Goal: Task Accomplishment & Management: Use online tool/utility

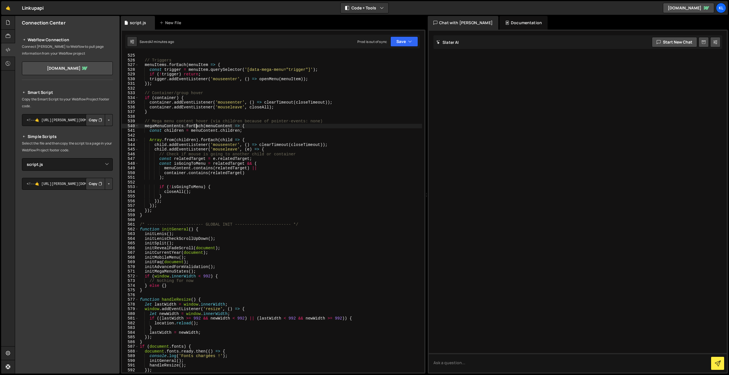
select select "47241"
click at [230, 69] on div "// Triggers menuItems . forEach ( menuItem => { const trigger = menuItem . quer…" at bounding box center [280, 217] width 283 height 329
type textarea "}"
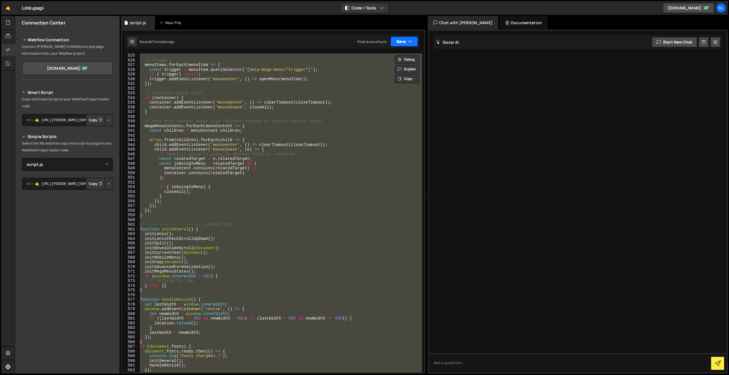
paste textarea
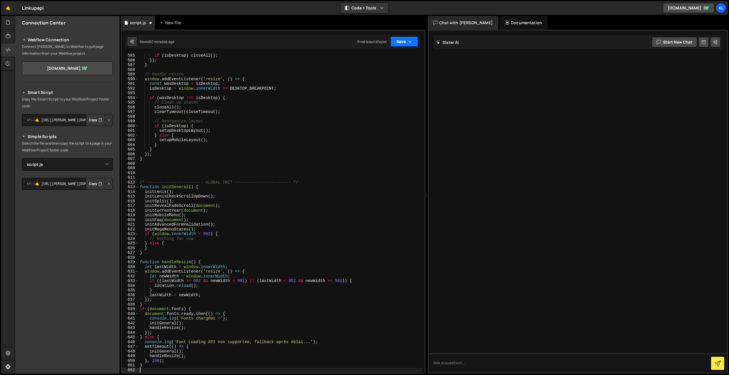
click at [396, 41] on button "Save" at bounding box center [404, 41] width 28 height 10
click at [379, 75] on div "Save to Production S" at bounding box center [384, 74] width 59 height 6
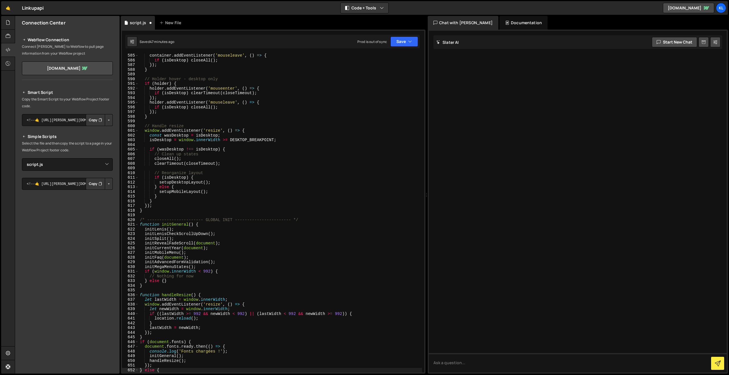
scroll to position [2744, 0]
drag, startPoint x: 218, startPoint y: 132, endPoint x: 249, endPoint y: 113, distance: 35.9
click at [222, 135] on div "container . addEventListener ( 'mouseleave' , ( ) => { if ( isDesktop ) closeAl…" at bounding box center [280, 217] width 283 height 329
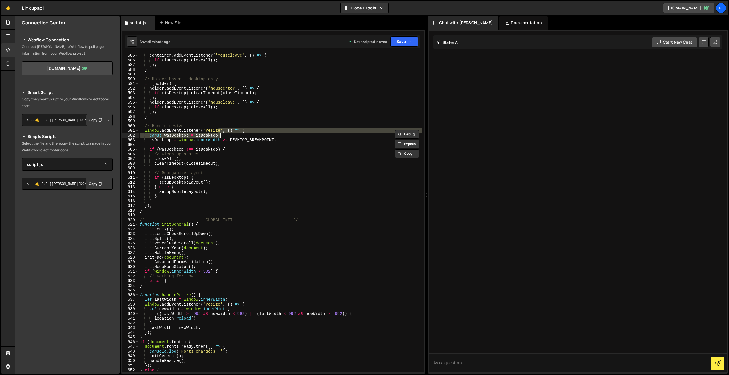
type textarea "}"
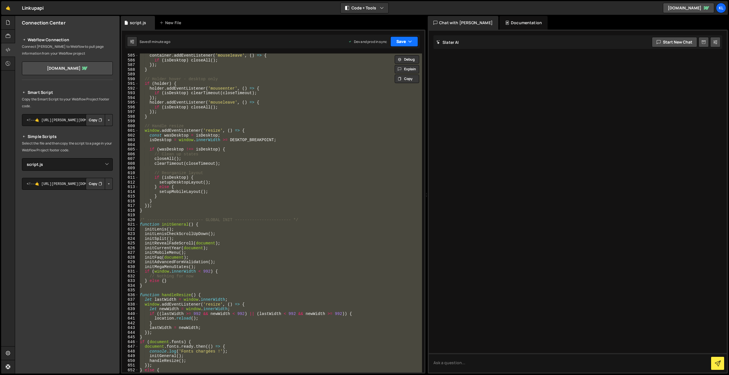
paste textarea
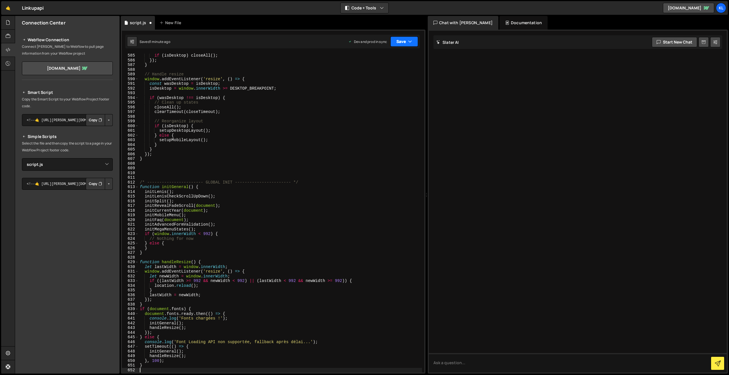
click at [401, 37] on button "Save" at bounding box center [404, 41] width 28 height 10
drag, startPoint x: 368, startPoint y: 77, endPoint x: 341, endPoint y: 56, distance: 34.5
click at [368, 77] on div "Saved 1 minute ago" at bounding box center [384, 80] width 59 height 7
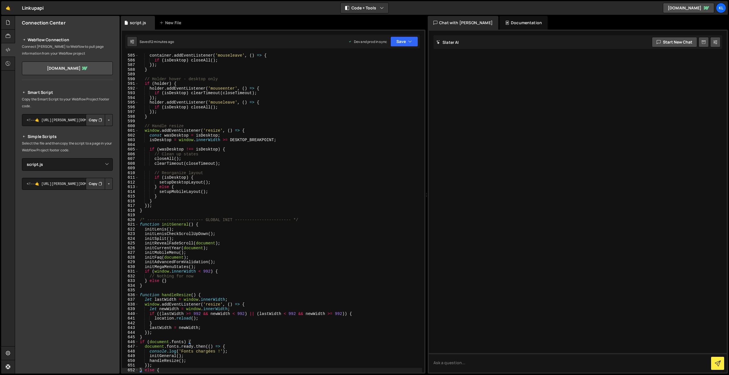
drag, startPoint x: 265, startPoint y: 169, endPoint x: 291, endPoint y: 135, distance: 42.4
click at [266, 170] on div "container . addEventListener ( 'mouseleave' , ( ) => { if ( isDesktop ) closeAl…" at bounding box center [280, 217] width 283 height 329
type textarea "}"
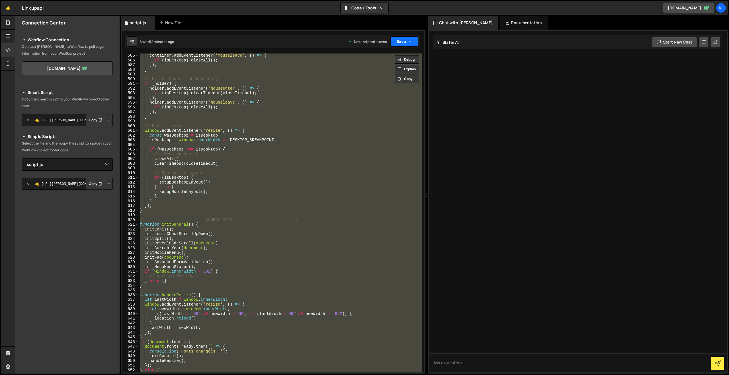
paste textarea
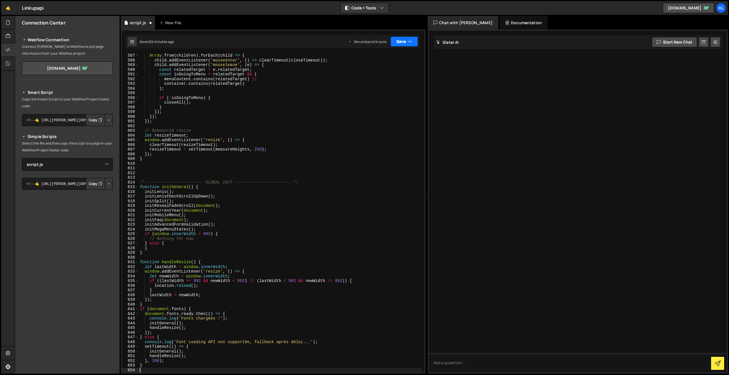
click at [400, 39] on button "Save" at bounding box center [404, 41] width 28 height 10
drag, startPoint x: 371, startPoint y: 75, endPoint x: 269, endPoint y: 7, distance: 122.8
click at [371, 75] on div "Save to Production S" at bounding box center [384, 74] width 59 height 6
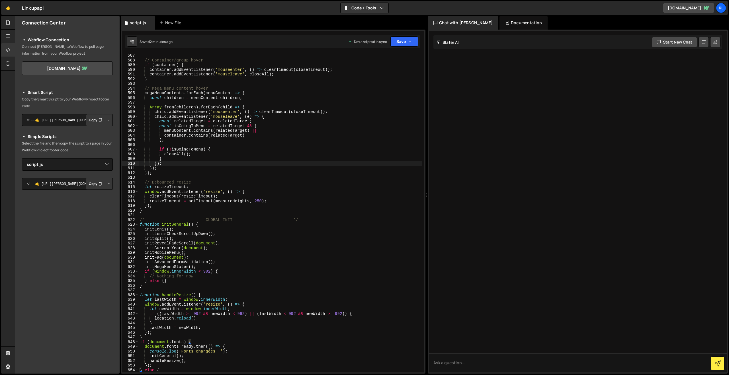
click at [280, 163] on div "// Container/group hover if ( container ) { container . addEventListener ( 'mou…" at bounding box center [280, 217] width 283 height 329
type textarea "}"
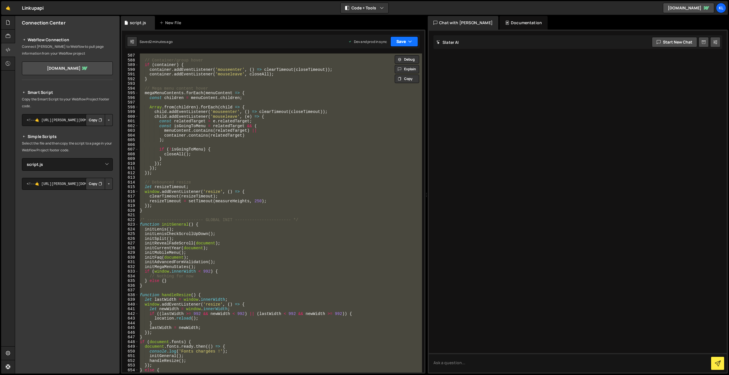
paste textarea
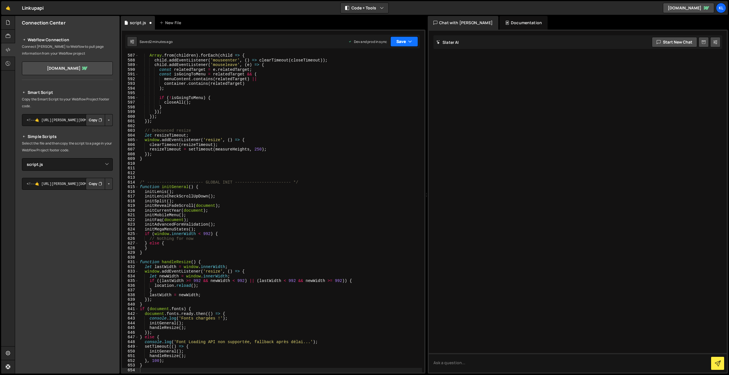
click at [401, 45] on button "Save" at bounding box center [404, 41] width 28 height 10
drag, startPoint x: 375, startPoint y: 81, endPoint x: 308, endPoint y: 32, distance: 83.4
click at [375, 80] on div "2 minutes ago" at bounding box center [376, 80] width 22 height 5
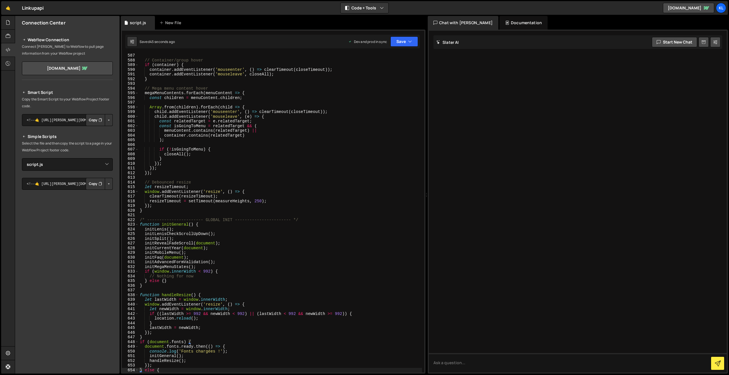
click at [233, 124] on div "// Container/group hover if ( container ) { container . addEventListener ( 'mou…" at bounding box center [280, 217] width 283 height 329
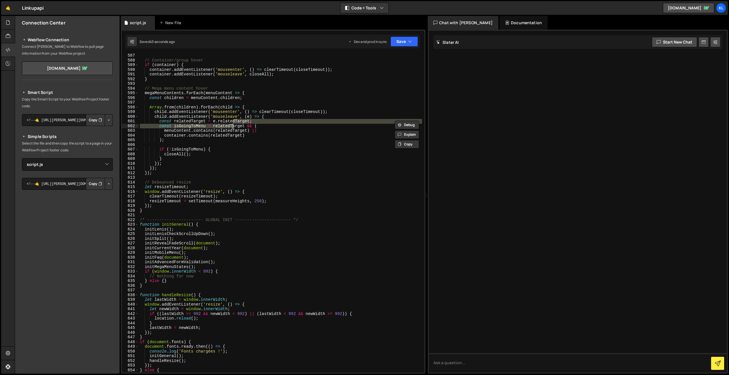
type textarea "}"
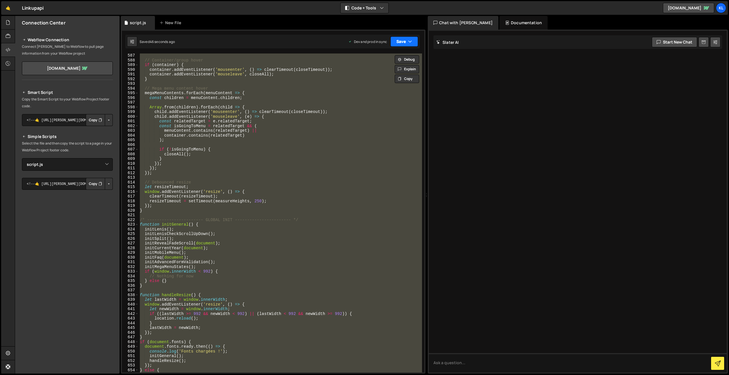
paste textarea
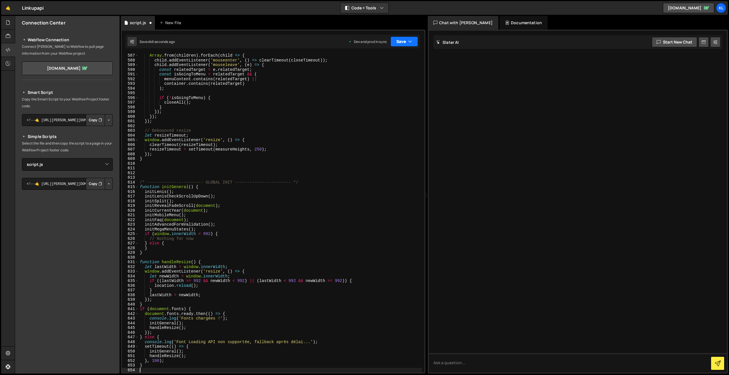
scroll to position [2763, 0]
click at [397, 37] on button "Save" at bounding box center [404, 41] width 28 height 10
click at [351, 80] on div "Save to Staging S Saved 46 seconds ago Save to Production S Saved 44 seconds ag…" at bounding box center [385, 69] width 69 height 38
click at [408, 37] on button "Save" at bounding box center [404, 41] width 28 height 10
drag, startPoint x: 386, startPoint y: 81, endPoint x: 284, endPoint y: 23, distance: 117.1
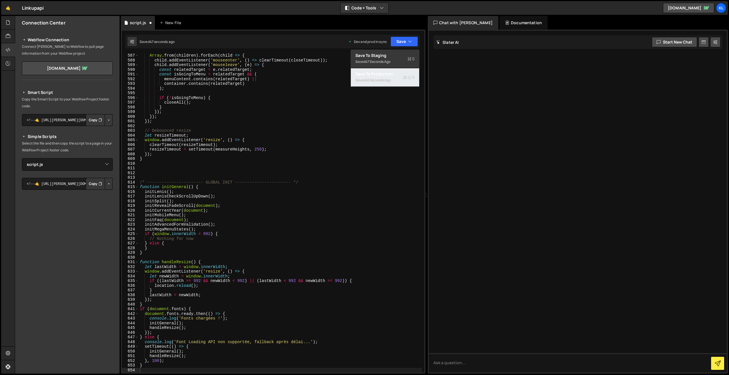
click at [386, 81] on div "45 seconds ago" at bounding box center [377, 80] width 25 height 5
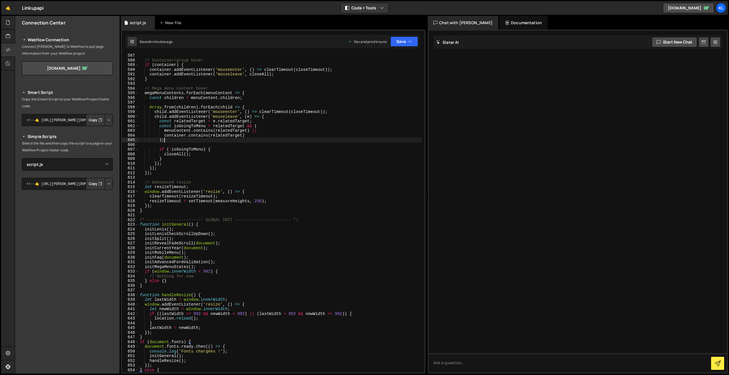
drag, startPoint x: 250, startPoint y: 140, endPoint x: 262, endPoint y: 133, distance: 14.6
click at [250, 140] on div "// Container/group hover if ( container ) { container . addEventListener ( 'mou…" at bounding box center [280, 217] width 283 height 329
type textarea "}"
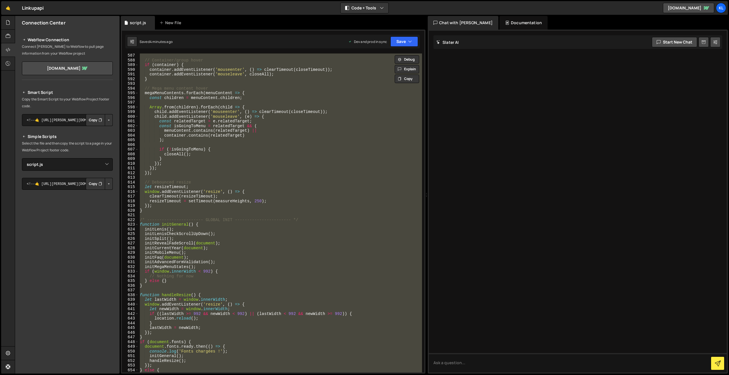
paste textarea
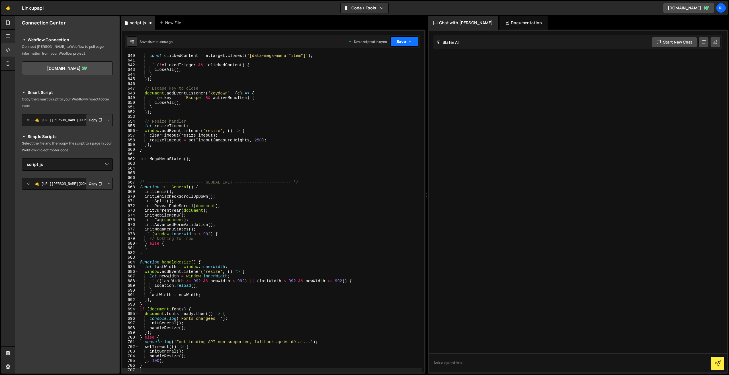
drag, startPoint x: 385, startPoint y: 44, endPoint x: 399, endPoint y: 42, distance: 14.0
click at [385, 44] on div "Dev and prod in sync" at bounding box center [367, 41] width 39 height 5
click at [403, 41] on button "Save" at bounding box center [404, 41] width 28 height 10
click at [374, 58] on div "Save to Staging S" at bounding box center [384, 56] width 59 height 6
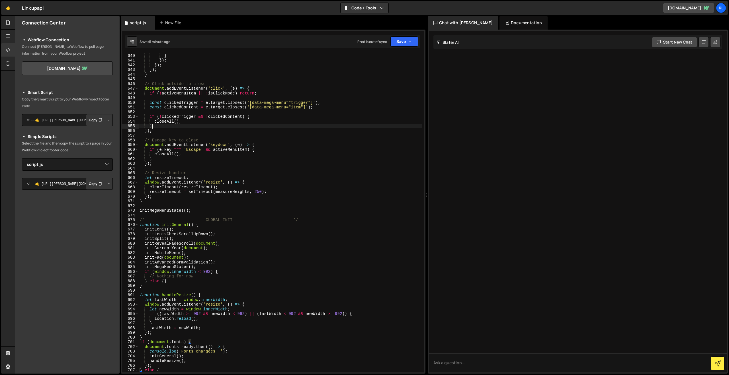
click at [203, 126] on div "} }) ; }) ; }) ; } // Click outside to close document . addEventListener ( 'cli…" at bounding box center [280, 217] width 283 height 329
type textarea "}"
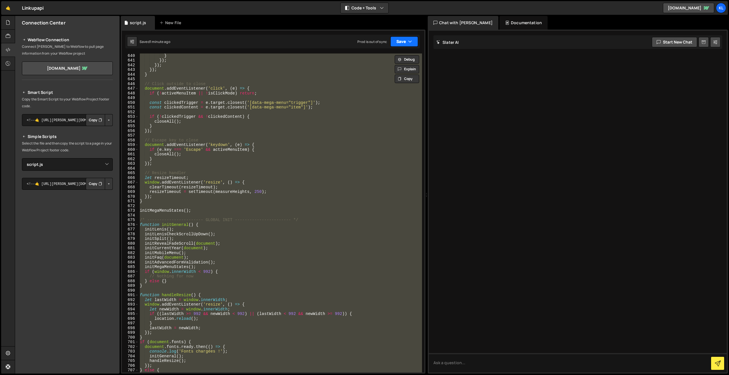
paste textarea
click at [409, 42] on icon "button" at bounding box center [410, 42] width 4 height 6
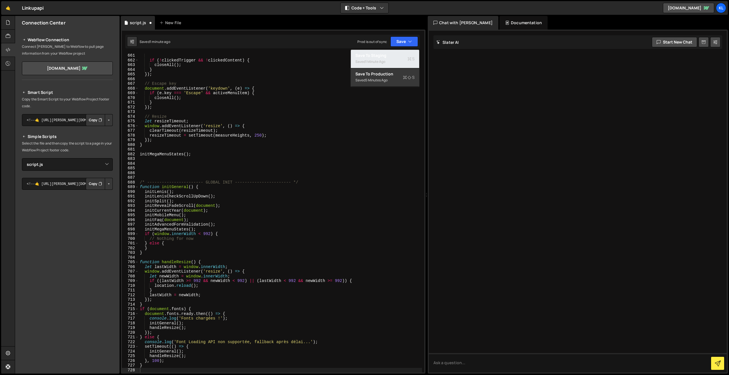
drag, startPoint x: 371, startPoint y: 59, endPoint x: 319, endPoint y: 33, distance: 58.6
click at [371, 59] on div "1 minute ago" at bounding box center [375, 61] width 20 height 5
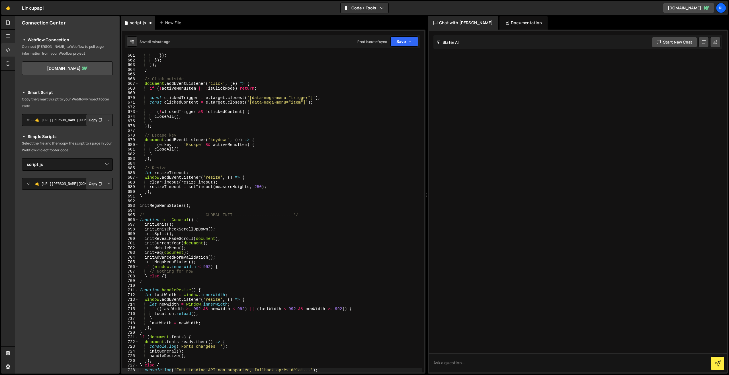
scroll to position [3102, 0]
drag, startPoint x: 307, startPoint y: 122, endPoint x: 314, endPoint y: 113, distance: 11.9
click at [307, 122] on div "}) ; }) ; }) ; } // Click outside document . addEventListener ( 'click' , ( e )…" at bounding box center [280, 217] width 283 height 329
type textarea "}"
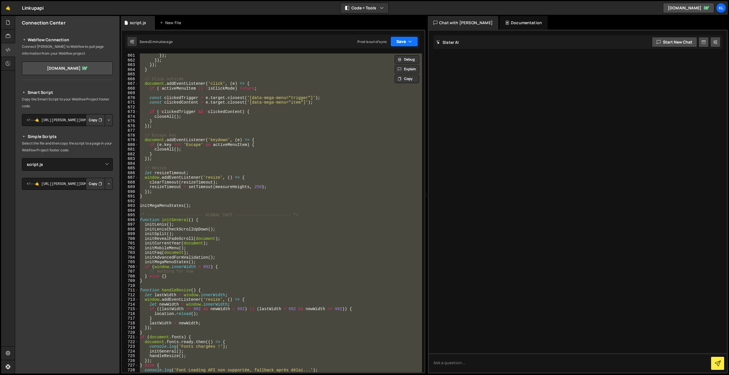
paste textarea
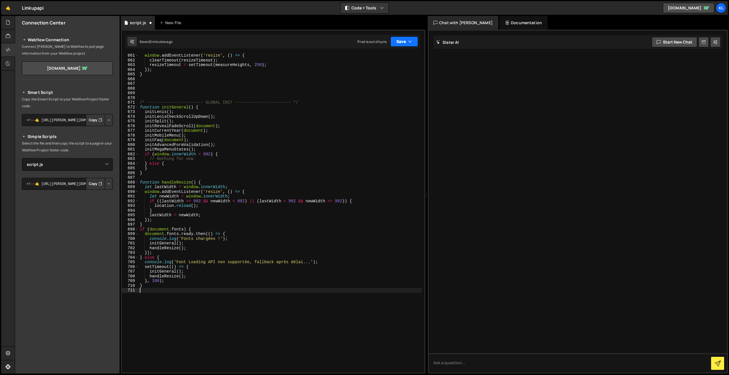
scroll to position [3111, 0]
click at [401, 38] on button "Save" at bounding box center [404, 41] width 28 height 10
click at [372, 78] on div "8 minutes ago" at bounding box center [376, 80] width 22 height 5
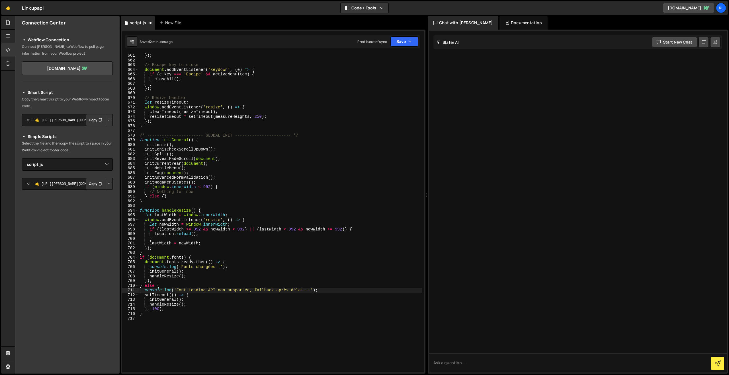
scroll to position [3102, 0]
drag, startPoint x: 311, startPoint y: 259, endPoint x: 296, endPoint y: 240, distance: 24.6
click at [311, 259] on div "}) ; // Escape key to close document . addEventListener ( 'keydown' , ( e ) => …" at bounding box center [280, 217] width 283 height 329
click at [267, 194] on div "}) ; // Escape key to close document . addEventListener ( 'keydown' , ( e ) => …" at bounding box center [280, 217] width 283 height 329
type textarea "}"
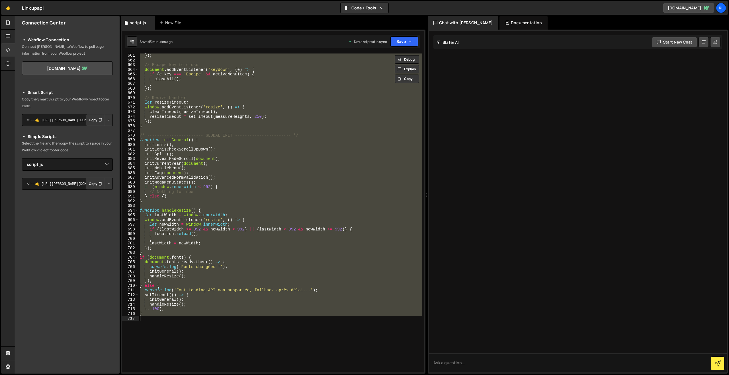
paste textarea
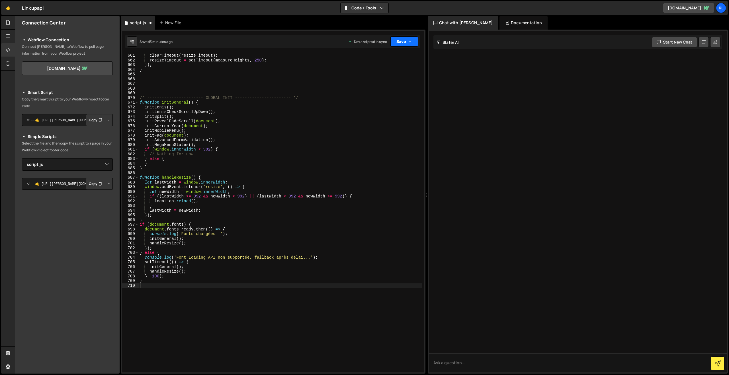
drag, startPoint x: 399, startPoint y: 41, endPoint x: 374, endPoint y: 77, distance: 43.7
click at [399, 41] on button "Save" at bounding box center [404, 41] width 28 height 10
click at [371, 83] on div "Saved 3 minutes ago" at bounding box center [384, 80] width 59 height 7
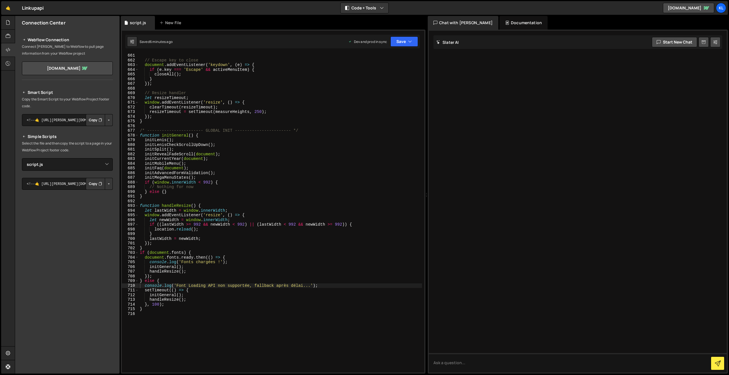
click at [222, 123] on div "// Escape key to close document . addEventListener ( 'keydown' , ( e ) => { if …" at bounding box center [280, 217] width 283 height 329
type textarea "}"
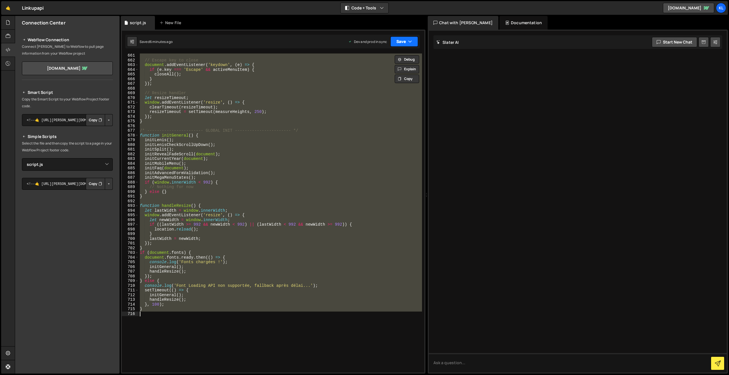
paste textarea
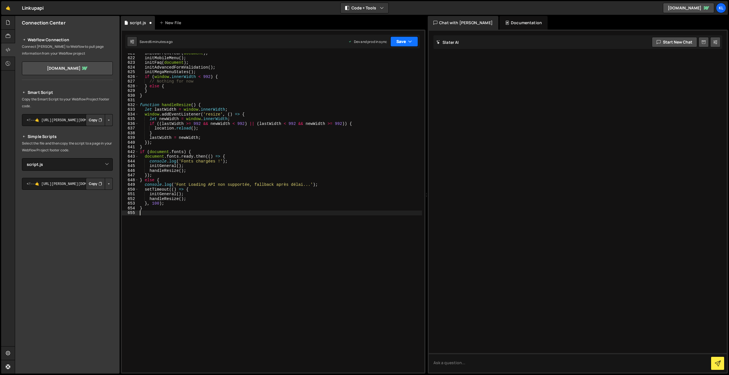
click at [394, 39] on button "Save" at bounding box center [404, 41] width 28 height 10
click at [372, 77] on button "Save to Production S Saved 6 minutes ago" at bounding box center [385, 77] width 68 height 19
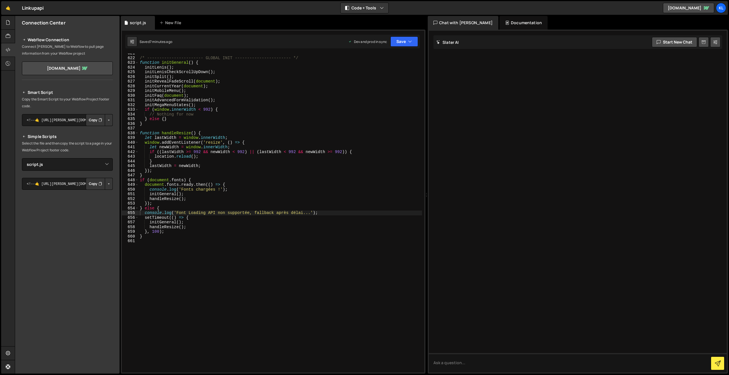
click at [295, 152] on div "/* ----------------------- GLOBAL INIT ----------------------- */ function init…" at bounding box center [280, 215] width 283 height 329
type textarea "}"
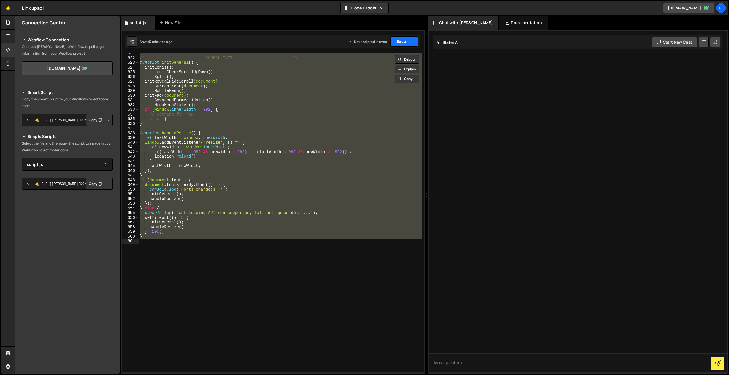
paste textarea
drag, startPoint x: 403, startPoint y: 39, endPoint x: 400, endPoint y: 44, distance: 6.3
click at [403, 39] on button "Save" at bounding box center [404, 41] width 28 height 10
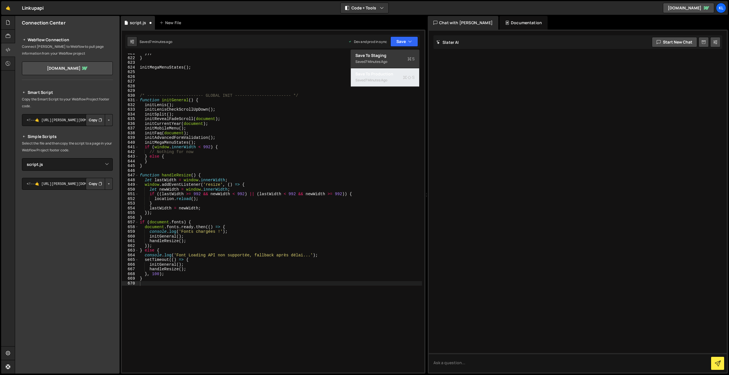
drag, startPoint x: 372, startPoint y: 82, endPoint x: 336, endPoint y: 59, distance: 42.7
click at [372, 82] on div "7 minutes ago" at bounding box center [376, 80] width 22 height 5
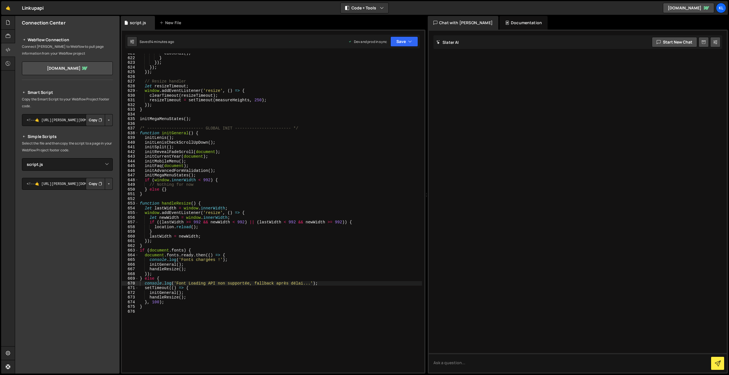
drag, startPoint x: 298, startPoint y: 149, endPoint x: 338, endPoint y: 137, distance: 42.5
click at [303, 152] on div "closeAll ( ) ; } }) ; }) ; }) ; // Resize handler let resizeTimeout ; window . …" at bounding box center [280, 215] width 283 height 329
type textarea "}"
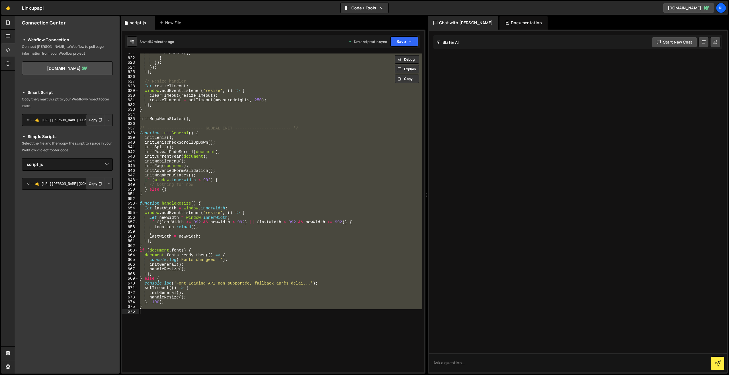
paste textarea
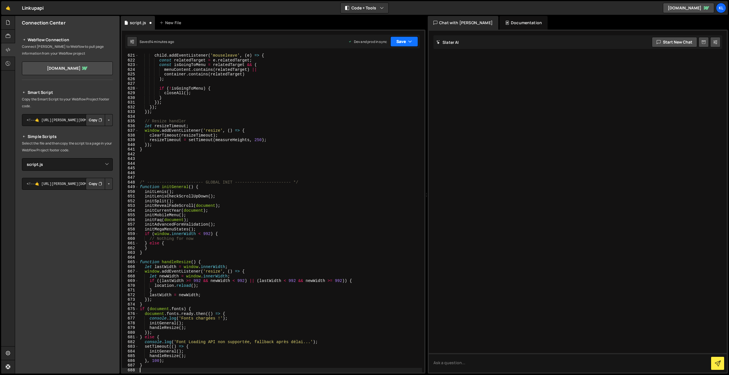
click at [409, 44] on icon "button" at bounding box center [410, 42] width 4 height 6
drag, startPoint x: 376, startPoint y: 78, endPoint x: 363, endPoint y: 81, distance: 13.1
click at [376, 78] on div "14 minutes ago" at bounding box center [377, 80] width 24 height 5
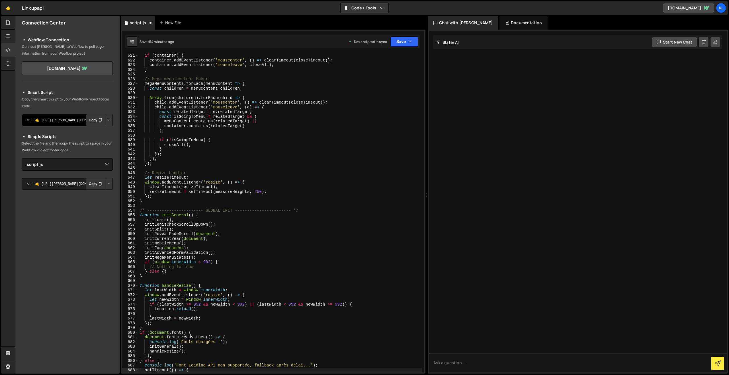
scroll to position [2914, 0]
click at [284, 121] on div "if ( container ) { container . addEventListener ( 'mouseenter' , ( ) => clearTi…" at bounding box center [280, 217] width 283 height 329
type textarea "}"
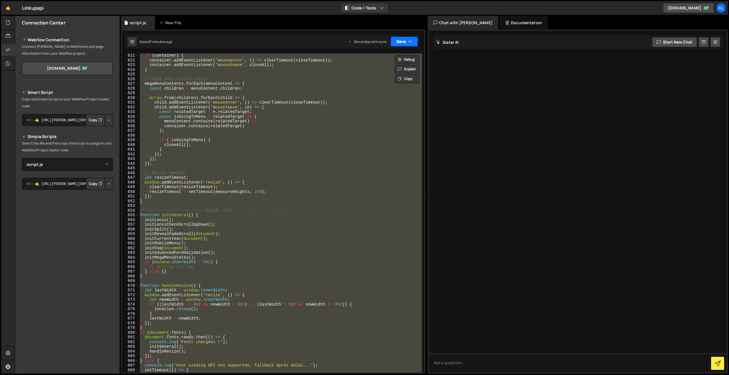
paste textarea
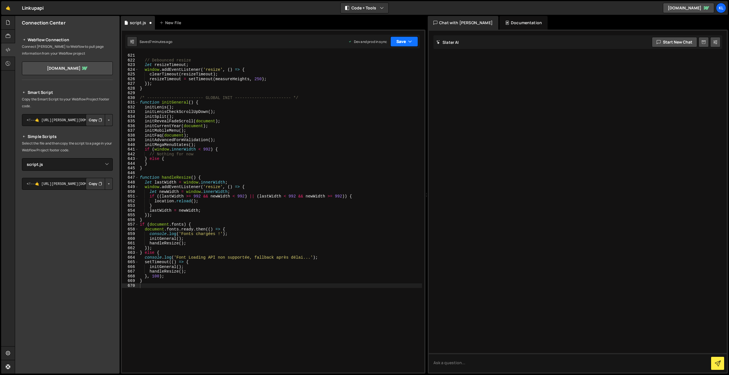
click at [407, 40] on button "Save" at bounding box center [404, 41] width 28 height 10
click at [375, 71] on div "Save to Production S" at bounding box center [384, 74] width 59 height 6
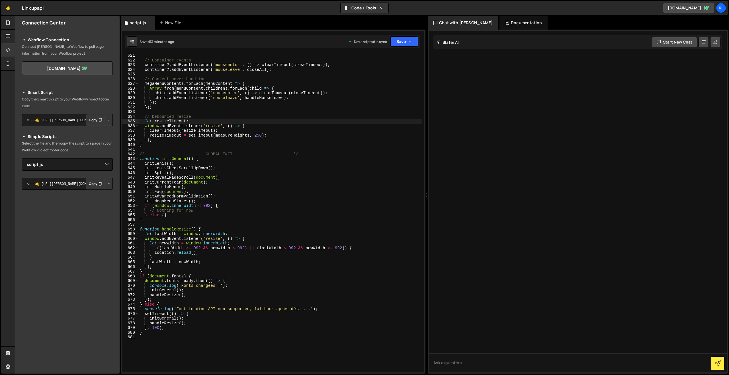
click at [259, 122] on div "// Container events container ?. addEventListener ( 'mouseenter' , ( ) => clear…" at bounding box center [280, 217] width 283 height 329
type textarea "}"
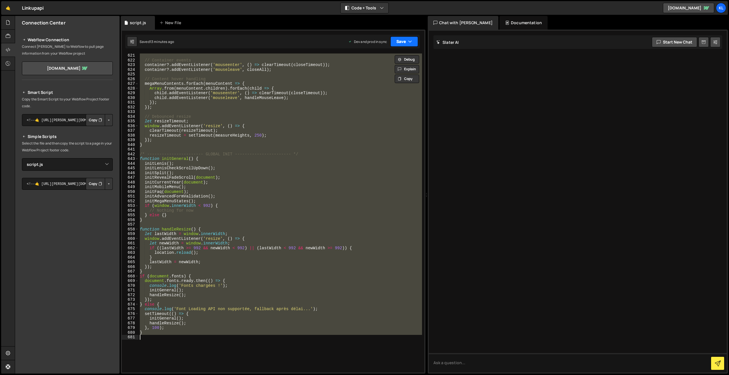
paste textarea
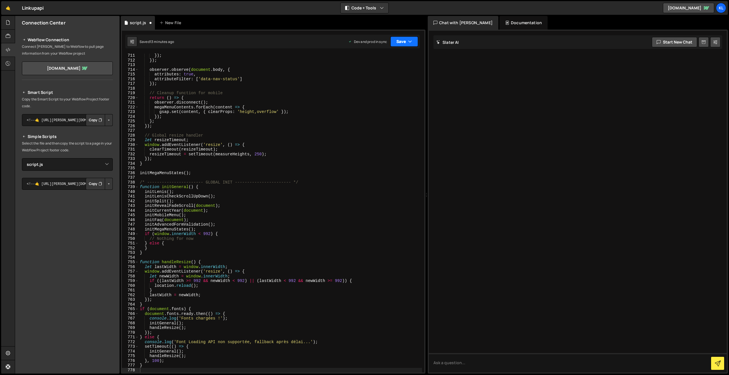
click at [403, 42] on button "Save" at bounding box center [404, 41] width 28 height 10
click at [383, 81] on div "13 minutes ago" at bounding box center [377, 80] width 24 height 5
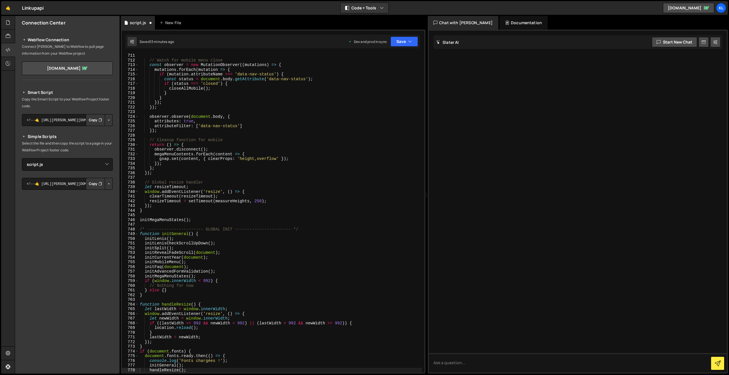
scroll to position [3336, 0]
drag, startPoint x: 236, startPoint y: 152, endPoint x: 254, endPoint y: 143, distance: 20.6
click at [236, 152] on div "// Watch for mobile menu close const observer = new MutationObserver (( mutatio…" at bounding box center [280, 217] width 283 height 329
type textarea "}"
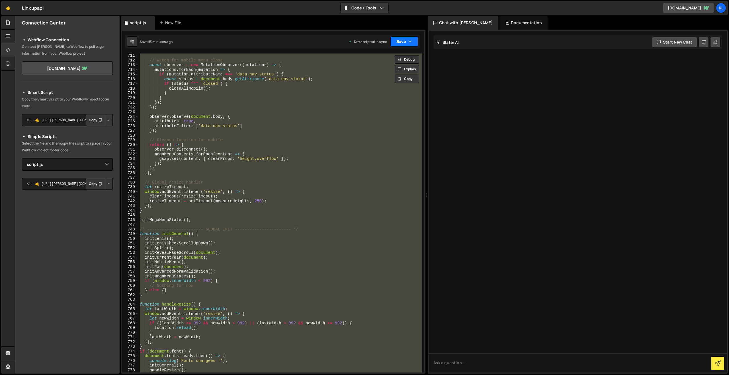
paste textarea
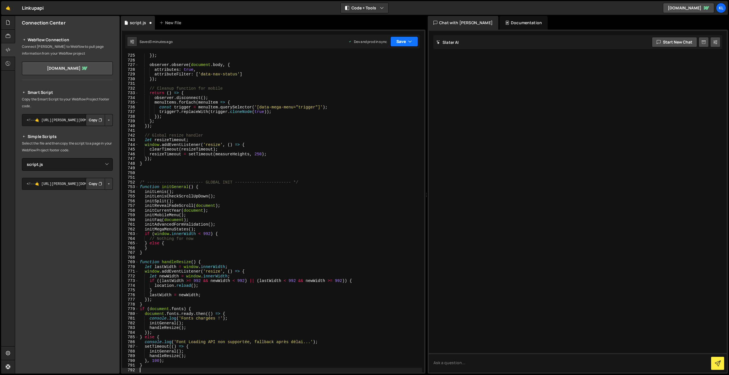
drag, startPoint x: 397, startPoint y: 41, endPoint x: 384, endPoint y: 59, distance: 22.1
click at [397, 41] on button "Save" at bounding box center [404, 41] width 28 height 10
click at [372, 72] on div "Save to Production S" at bounding box center [384, 74] width 59 height 6
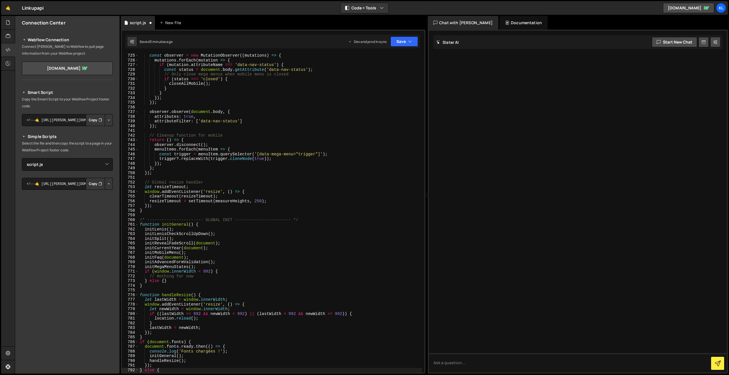
scroll to position [3402, 0]
drag, startPoint x: 211, startPoint y: 127, endPoint x: 252, endPoint y: 100, distance: 49.1
click at [210, 126] on div "const observer = new MutationObserver (( mutations ) => { mutations . forEach (…" at bounding box center [280, 217] width 283 height 329
type textarea "}"
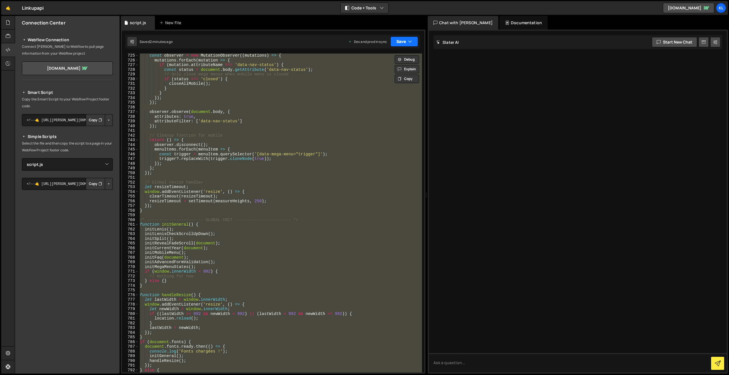
paste textarea
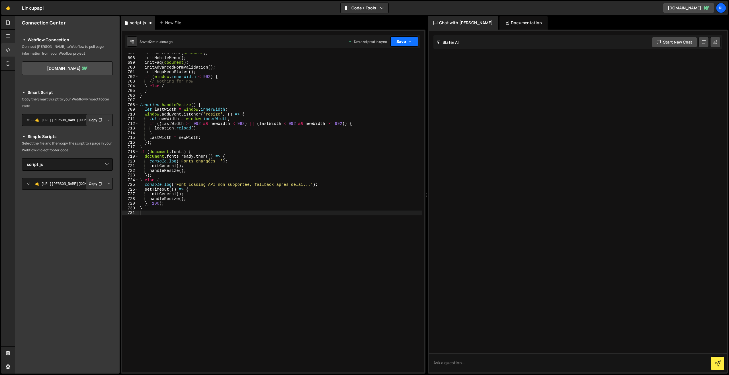
click at [401, 43] on button "Save" at bounding box center [404, 41] width 28 height 10
click at [372, 81] on div "2 minutes ago" at bounding box center [376, 80] width 22 height 5
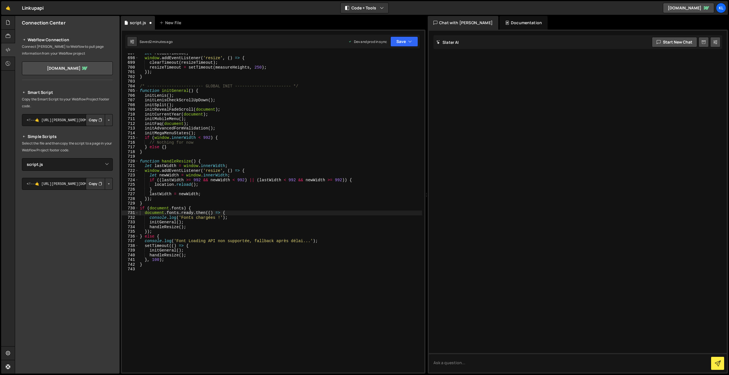
scroll to position [3273, 0]
